Goal: Information Seeking & Learning: Learn about a topic

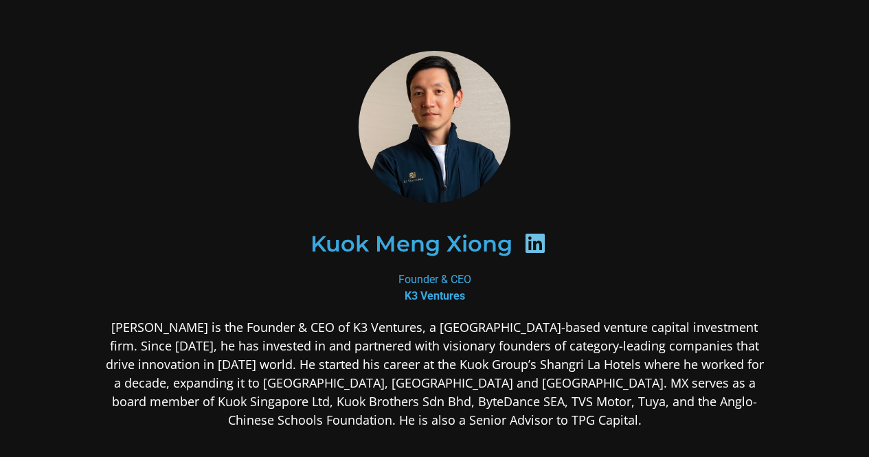
scroll to position [69, 0]
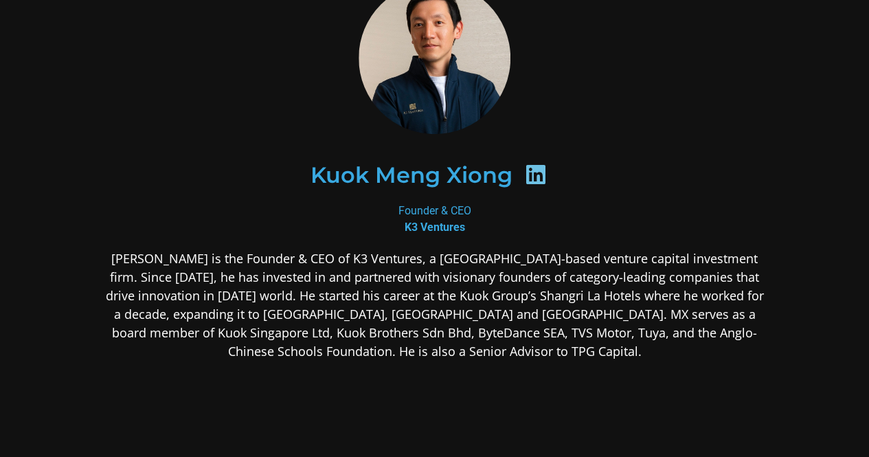
click at [427, 270] on p "[PERSON_NAME] is the Founder & CEO of K3 Ventures, a [GEOGRAPHIC_DATA]-based ve…" at bounding box center [435, 304] width 668 height 111
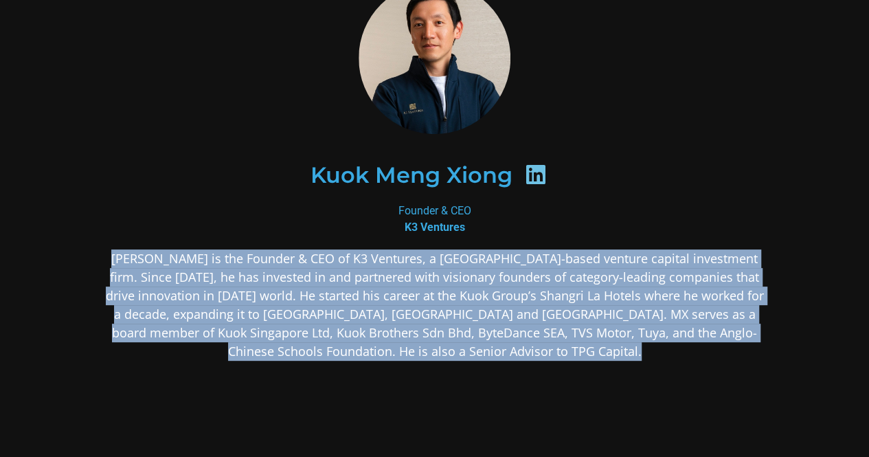
drag, startPoint x: 427, startPoint y: 270, endPoint x: 425, endPoint y: 293, distance: 23.5
click at [425, 293] on p "[PERSON_NAME] is the Founder & CEO of K3 Ventures, a [GEOGRAPHIC_DATA]-based ve…" at bounding box center [435, 304] width 668 height 111
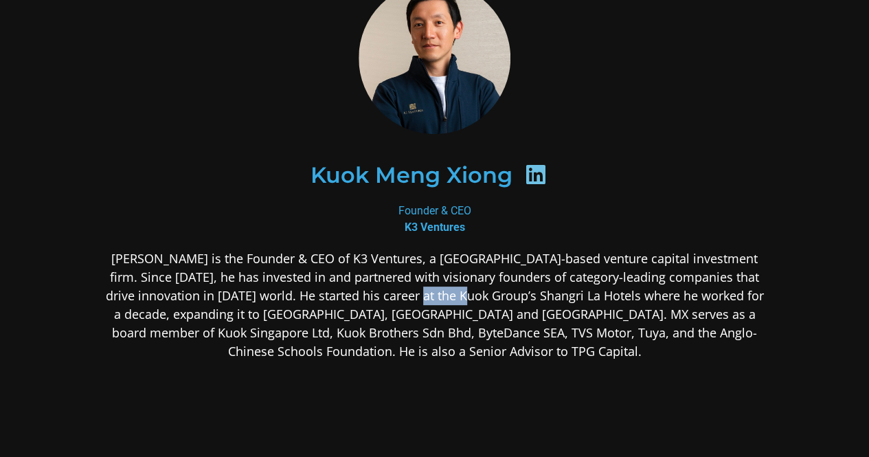
click at [425, 293] on p "[PERSON_NAME] is the Founder & CEO of K3 Ventures, a [GEOGRAPHIC_DATA]-based ve…" at bounding box center [435, 304] width 668 height 111
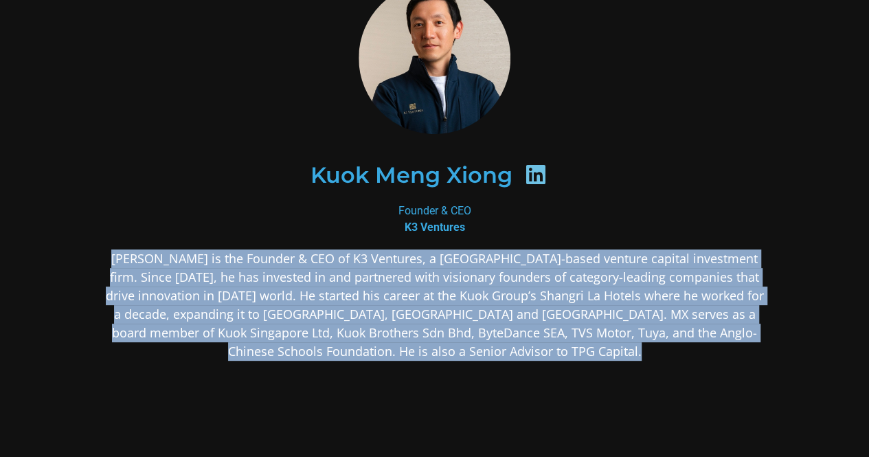
drag, startPoint x: 425, startPoint y: 293, endPoint x: 432, endPoint y: 331, distance: 37.7
click at [432, 331] on p "[PERSON_NAME] is the Founder & CEO of K3 Ventures, a [GEOGRAPHIC_DATA]-based ve…" at bounding box center [435, 304] width 668 height 111
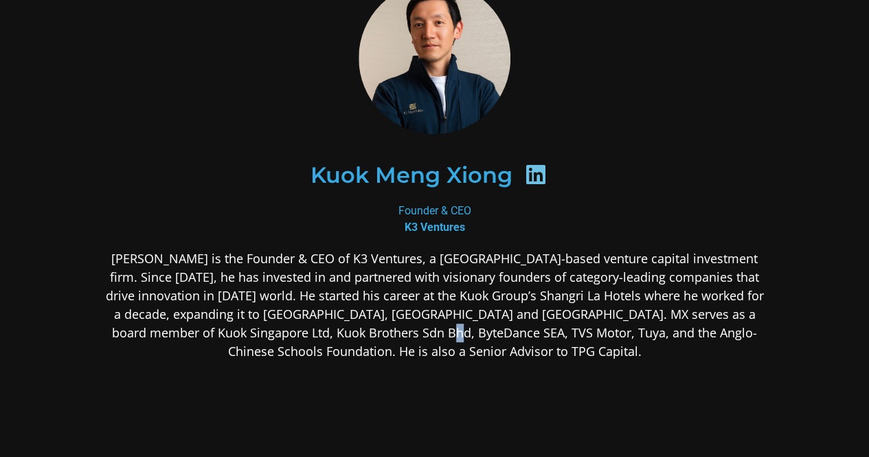
drag, startPoint x: 430, startPoint y: 334, endPoint x: 425, endPoint y: 320, distance: 14.6
click at [425, 320] on p "[PERSON_NAME] is the Founder & CEO of K3 Ventures, a [GEOGRAPHIC_DATA]-based ve…" at bounding box center [435, 304] width 668 height 111
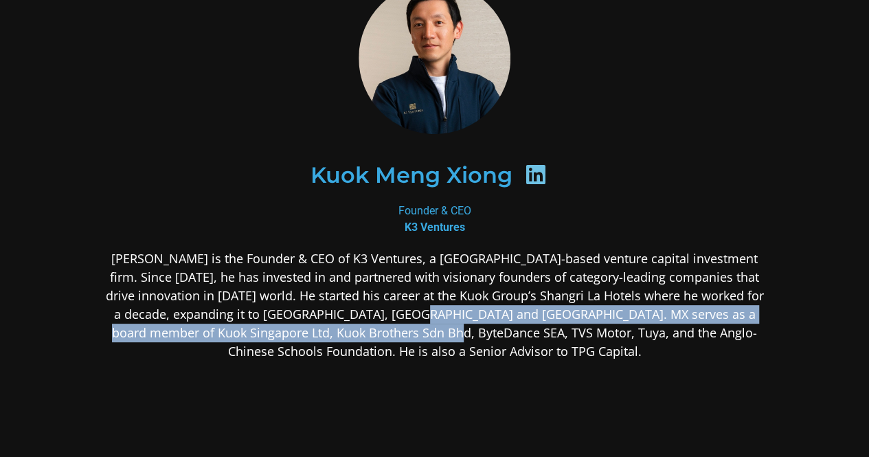
click at [422, 313] on p "[PERSON_NAME] is the Founder & CEO of K3 Ventures, a [GEOGRAPHIC_DATA]-based ve…" at bounding box center [435, 304] width 668 height 111
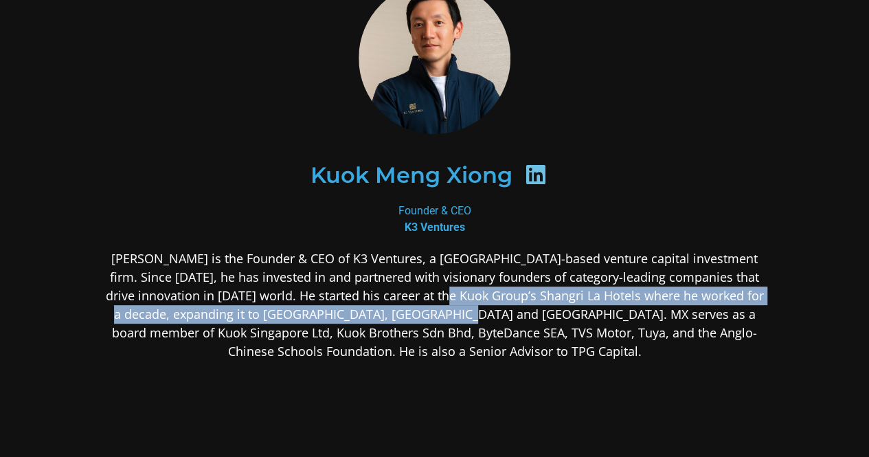
drag, startPoint x: 467, startPoint y: 304, endPoint x: 416, endPoint y: 296, distance: 51.5
click at [419, 296] on p "[PERSON_NAME] is the Founder & CEO of K3 Ventures, a [GEOGRAPHIC_DATA]-based ve…" at bounding box center [435, 304] width 668 height 111
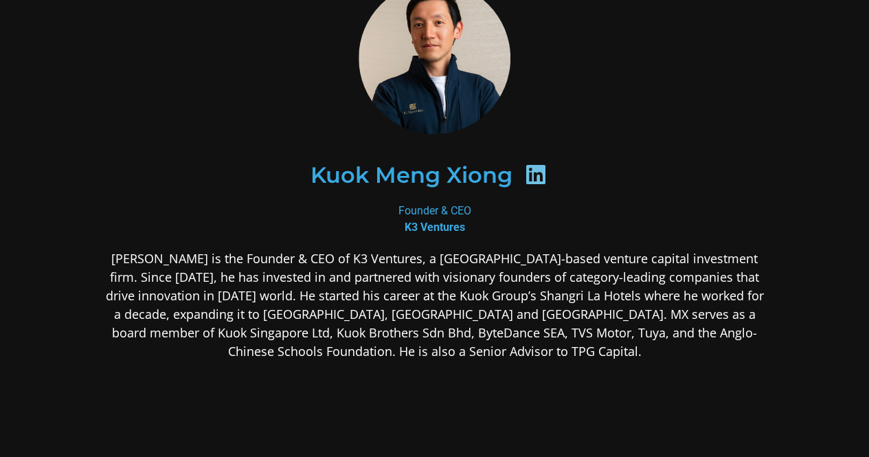
click at [414, 295] on p "[PERSON_NAME] is the Founder & CEO of K3 Ventures, a [GEOGRAPHIC_DATA]-based ve…" at bounding box center [435, 304] width 668 height 111
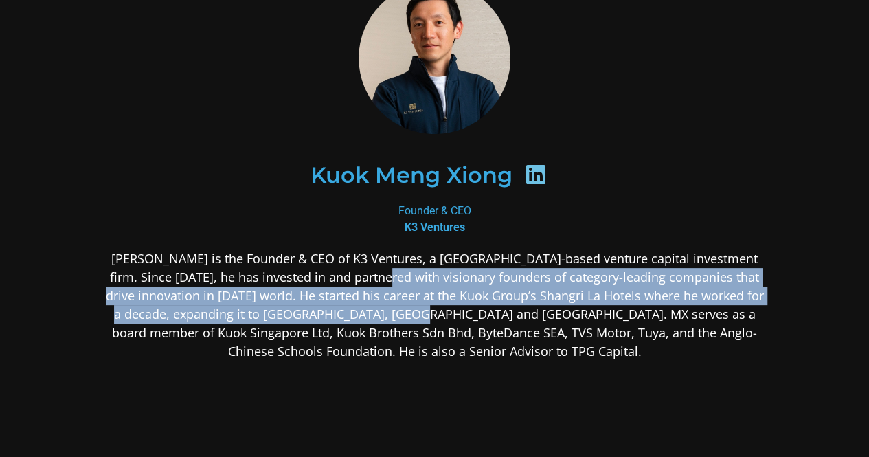
drag, startPoint x: 344, startPoint y: 281, endPoint x: 425, endPoint y: 317, distance: 89.3
click at [425, 317] on p "[PERSON_NAME] is the Founder & CEO of K3 Ventures, a [GEOGRAPHIC_DATA]-based ve…" at bounding box center [435, 304] width 668 height 111
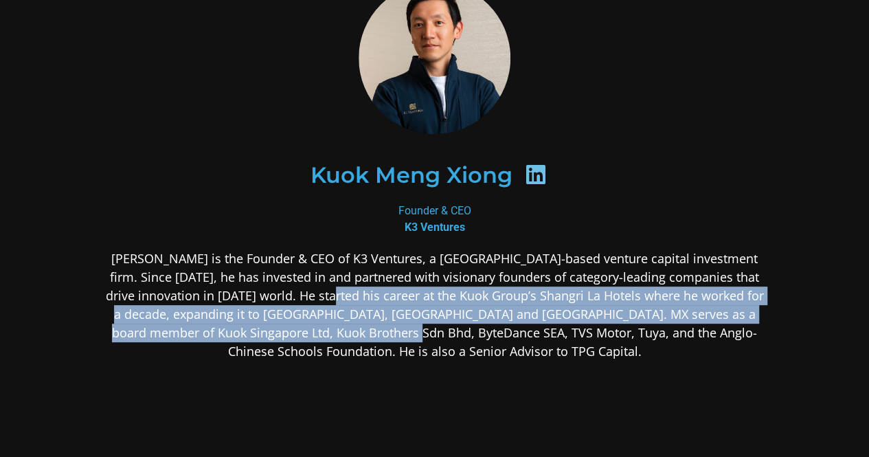
drag, startPoint x: 397, startPoint y: 331, endPoint x: 312, endPoint y: 291, distance: 94.1
click at [313, 291] on p "[PERSON_NAME] is the Founder & CEO of K3 Ventures, a [GEOGRAPHIC_DATA]-based ve…" at bounding box center [435, 304] width 668 height 111
click at [311, 291] on p "[PERSON_NAME] is the Founder & CEO of K3 Ventures, a [GEOGRAPHIC_DATA]-based ve…" at bounding box center [435, 304] width 668 height 111
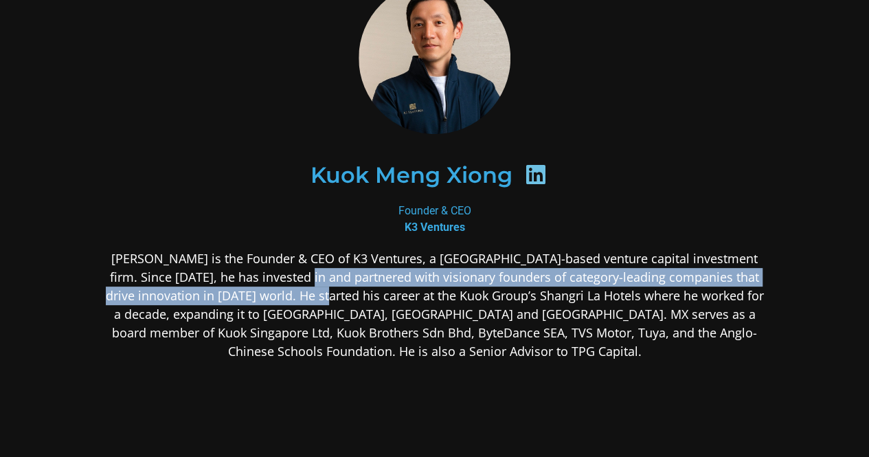
drag, startPoint x: 271, startPoint y: 281, endPoint x: 376, endPoint y: 302, distance: 107.2
click at [367, 302] on p "[PERSON_NAME] is the Founder & CEO of K3 Ventures, a [GEOGRAPHIC_DATA]-based ve…" at bounding box center [435, 304] width 668 height 111
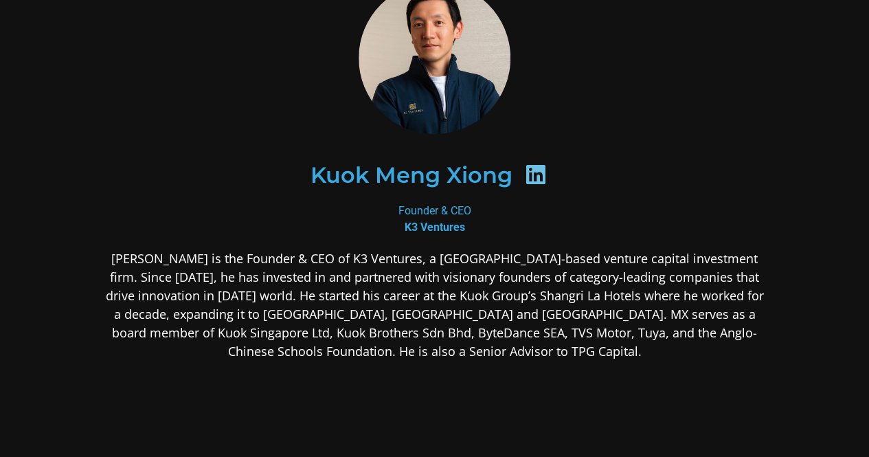
click at [384, 302] on p "[PERSON_NAME] is the Founder & CEO of K3 Ventures, a [GEOGRAPHIC_DATA]-based ve…" at bounding box center [435, 304] width 668 height 111
drag, startPoint x: 509, startPoint y: 317, endPoint x: 478, endPoint y: 296, distance: 37.2
click at [491, 304] on p "[PERSON_NAME] is the Founder & CEO of K3 Ventures, a [GEOGRAPHIC_DATA]-based ve…" at bounding box center [435, 304] width 668 height 111
